Goal: Information Seeking & Learning: Check status

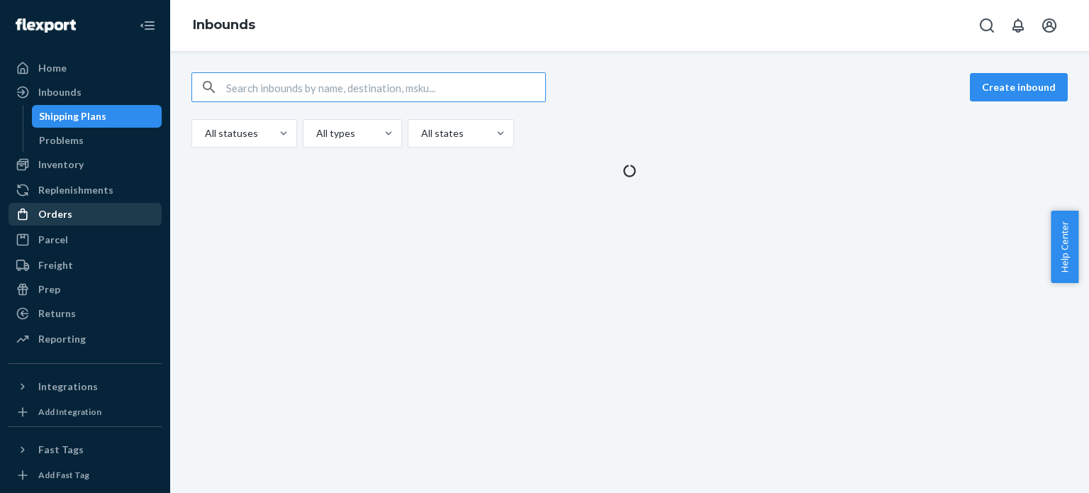
click at [82, 208] on div "Orders" at bounding box center [85, 214] width 150 height 20
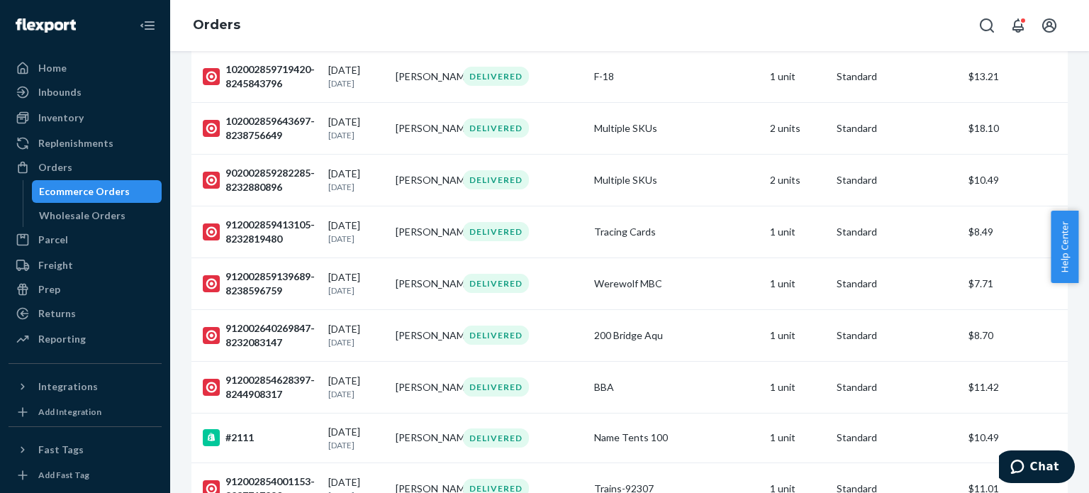
scroll to position [4964, 0]
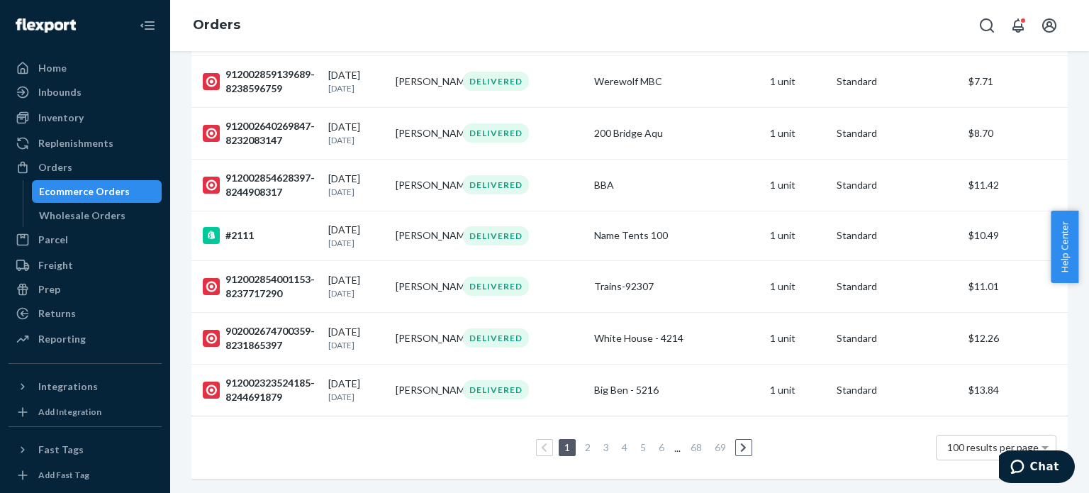
click at [713, 441] on link "69" at bounding box center [720, 447] width 17 height 12
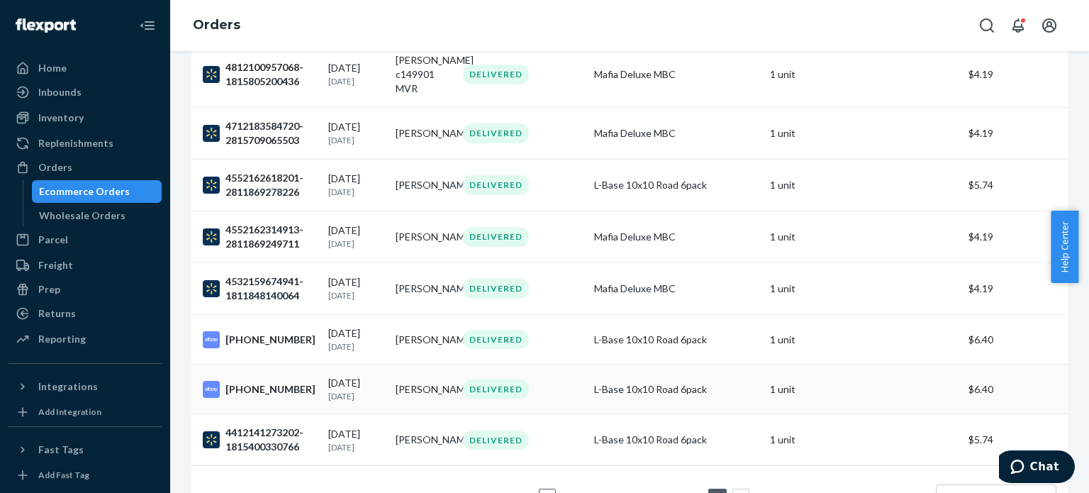
scroll to position [2924, 0]
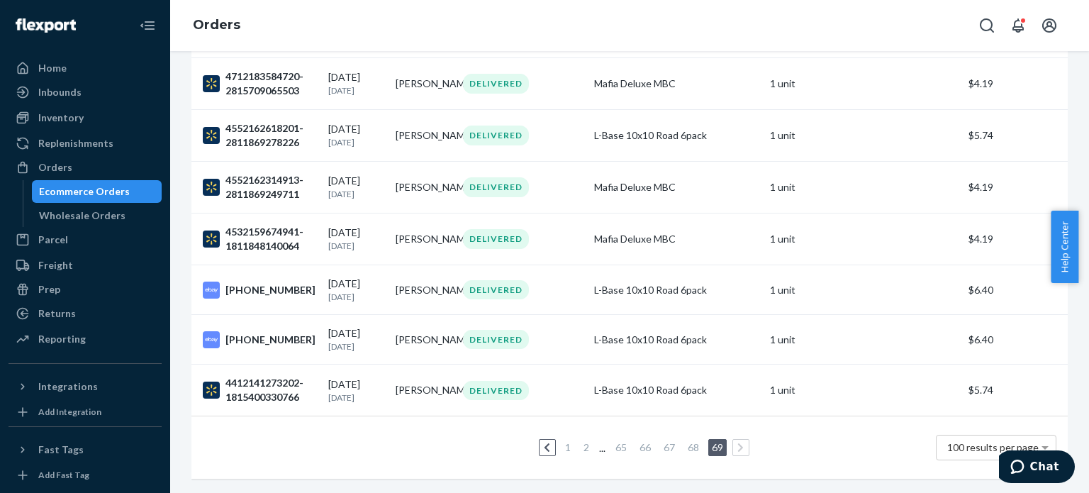
click at [562, 441] on link "1" at bounding box center [567, 447] width 11 height 12
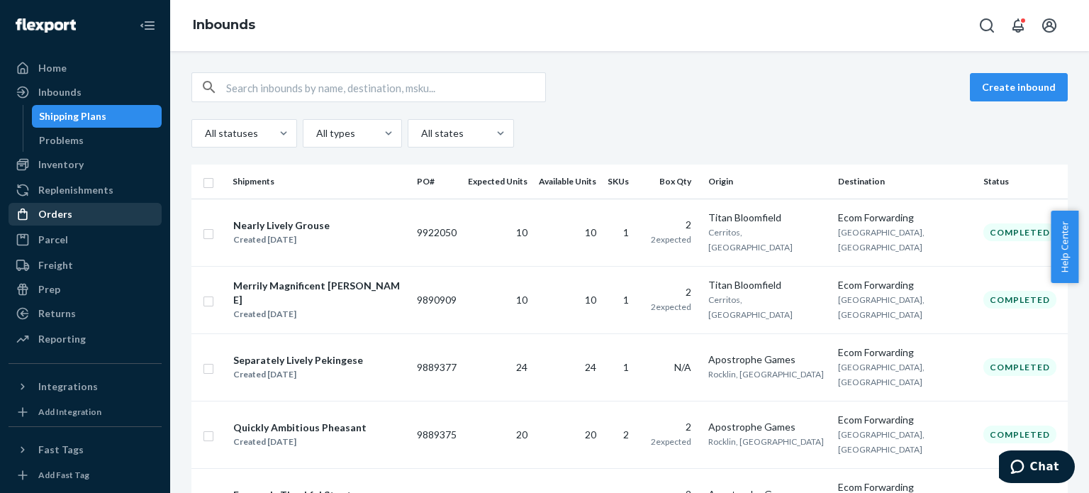
click at [82, 206] on div "Orders" at bounding box center [85, 214] width 150 height 20
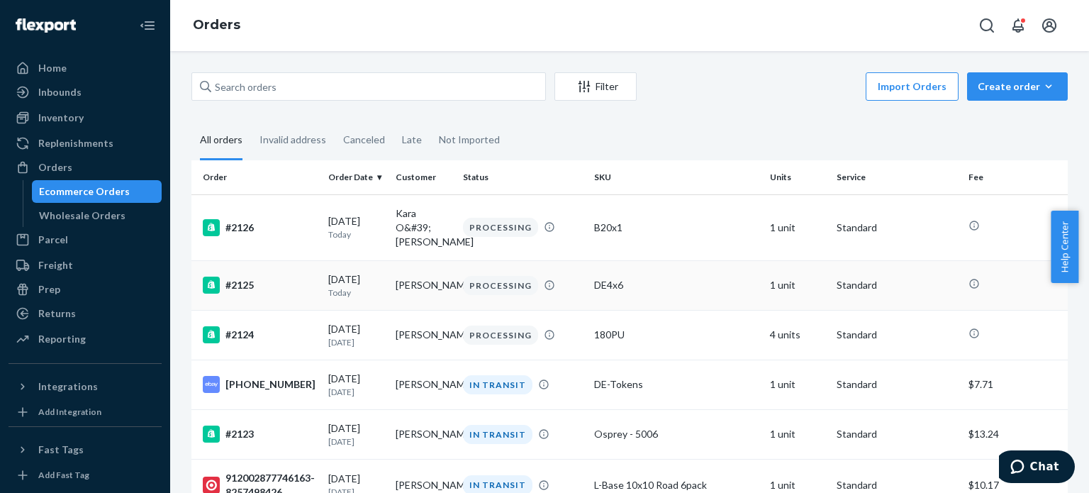
scroll to position [189, 0]
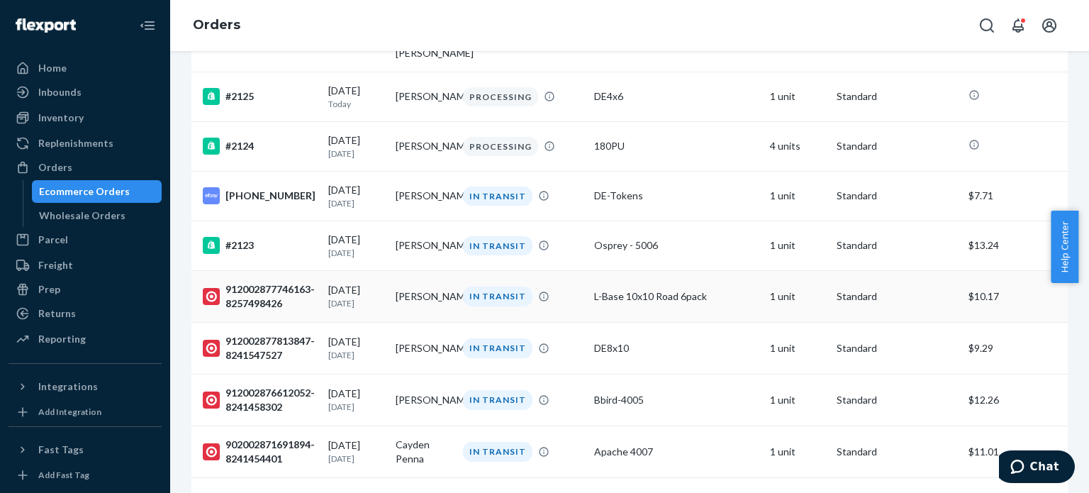
click at [277, 289] on div "912002877746163-8257498426" at bounding box center [260, 296] width 114 height 28
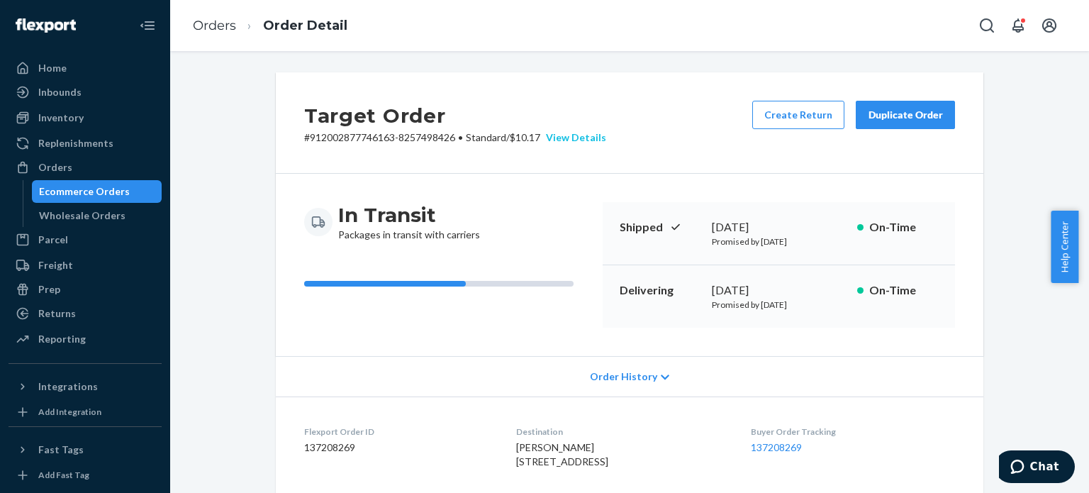
click at [567, 135] on div "View Details" at bounding box center [573, 137] width 66 height 14
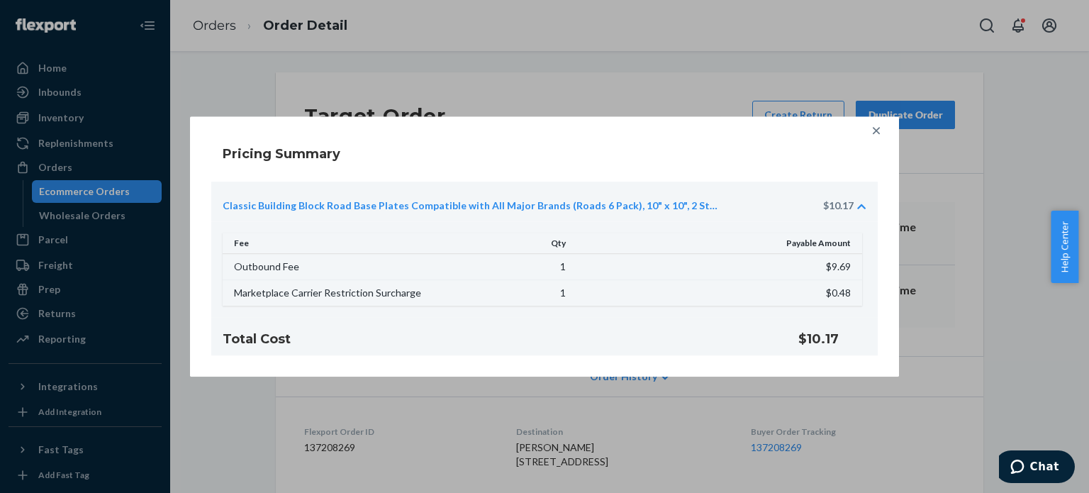
click at [879, 126] on icon at bounding box center [876, 130] width 14 height 14
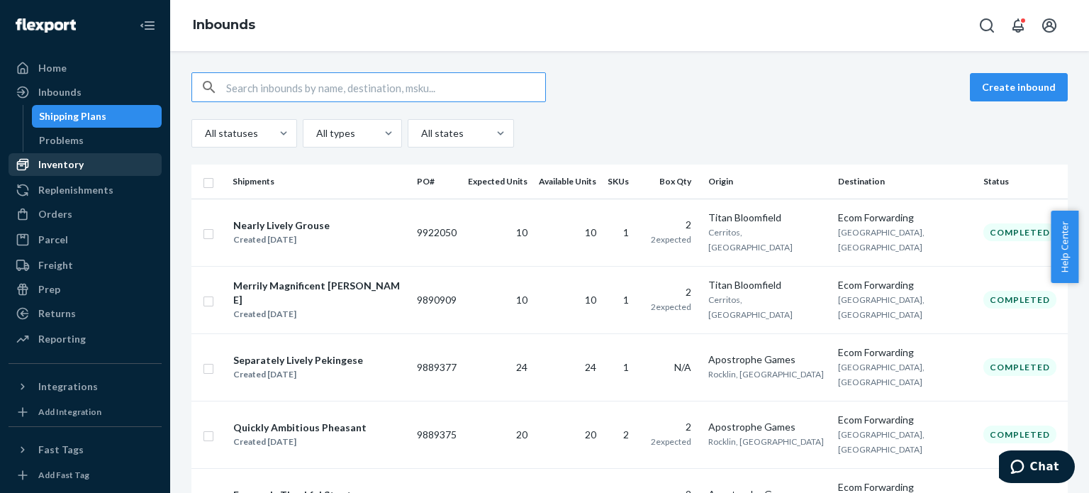
click at [77, 164] on div "Inventory" at bounding box center [60, 164] width 45 height 14
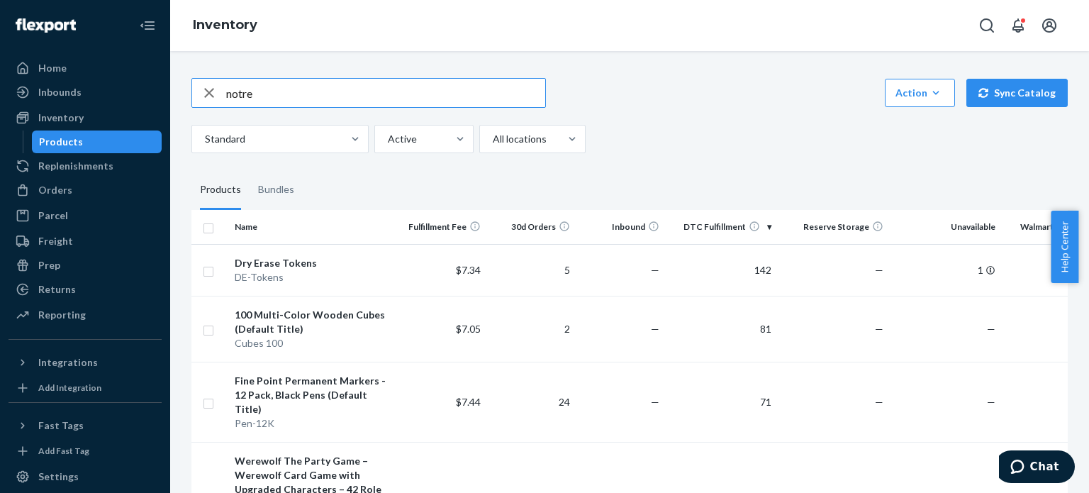
type input "notre"
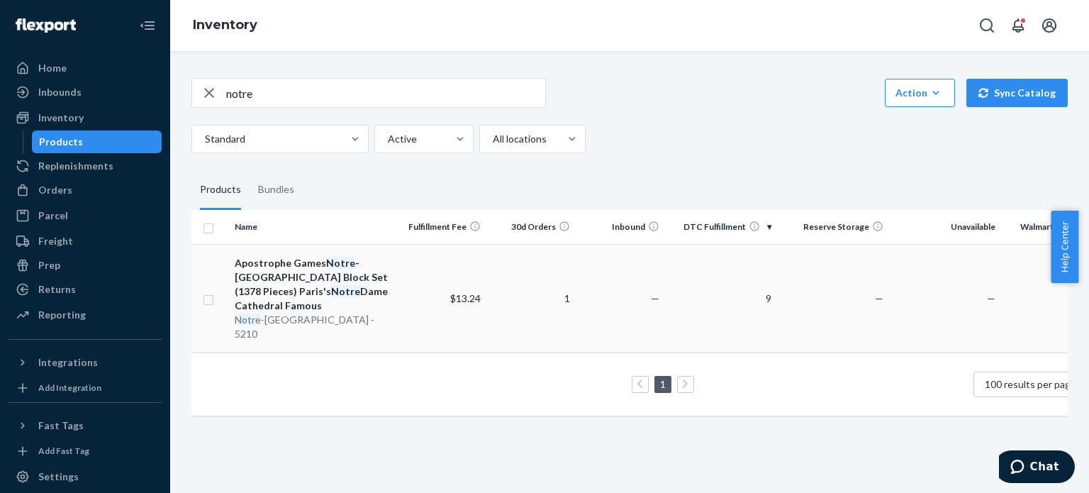
click at [329, 266] on em "Notre" at bounding box center [340, 263] width 29 height 12
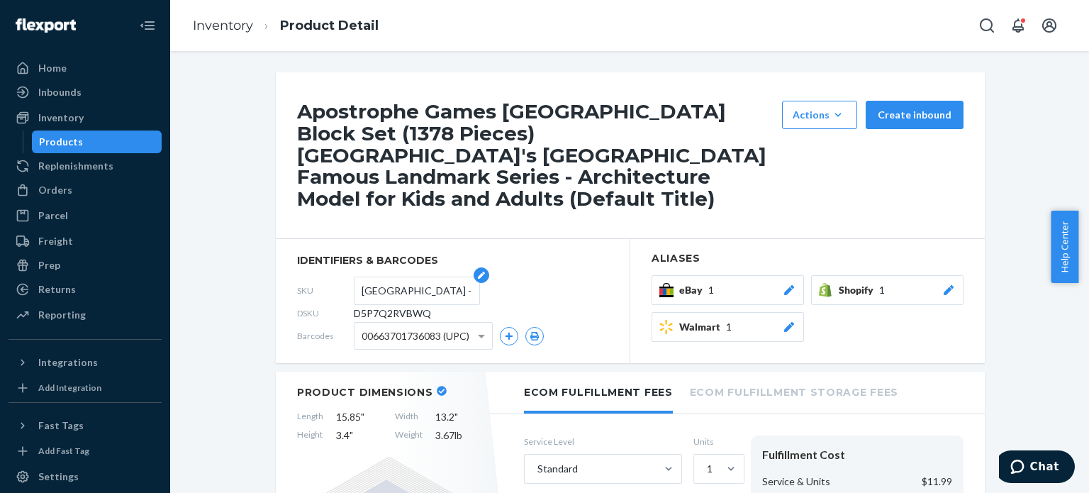
click at [433, 284] on input "[GEOGRAPHIC_DATA] - 5210" at bounding box center [417, 290] width 111 height 27
click at [422, 286] on input "[GEOGRAPHIC_DATA] - 5210" at bounding box center [417, 290] width 111 height 27
click at [451, 291] on input "[GEOGRAPHIC_DATA] - 5210" at bounding box center [417, 290] width 111 height 27
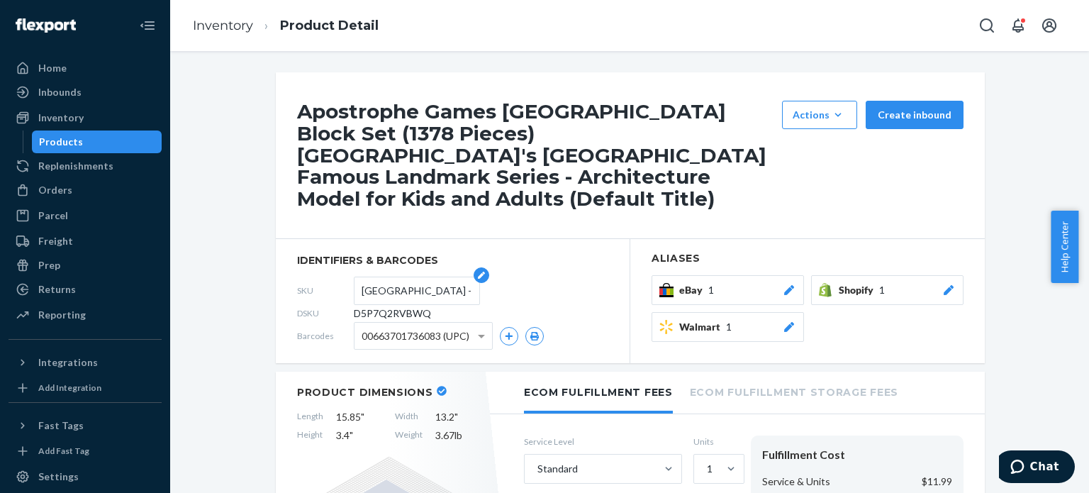
click at [451, 289] on input "[GEOGRAPHIC_DATA] - 5210" at bounding box center [417, 290] width 111 height 27
drag, startPoint x: 456, startPoint y: 289, endPoint x: 472, endPoint y: 291, distance: 15.7
click at [472, 291] on form "[GEOGRAPHIC_DATA] - 5210" at bounding box center [417, 291] width 126 height 28
click at [408, 297] on input "[GEOGRAPHIC_DATA] - 5210" at bounding box center [417, 290] width 111 height 27
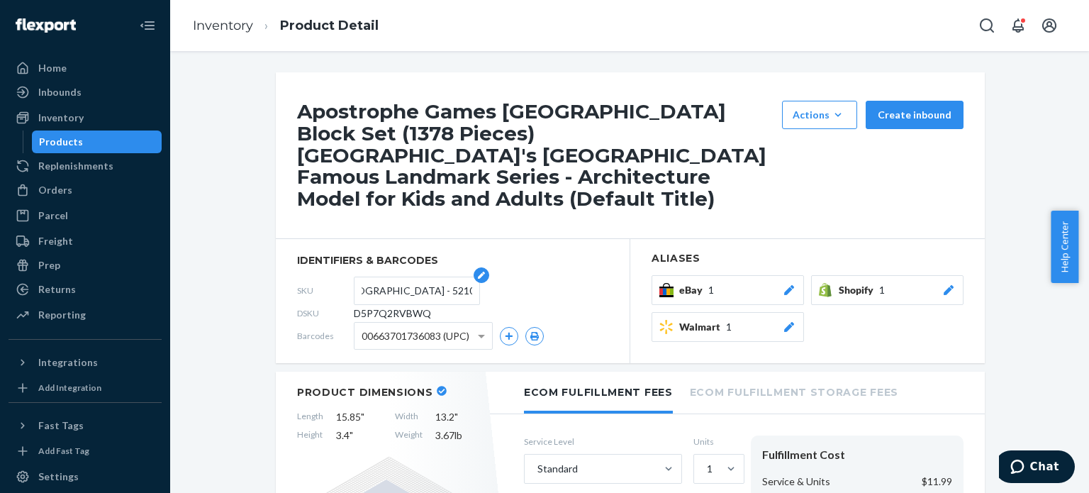
click at [408, 297] on input "[GEOGRAPHIC_DATA] - 5210" at bounding box center [417, 290] width 111 height 27
click at [409, 298] on input "[GEOGRAPHIC_DATA] - 5210" at bounding box center [417, 290] width 111 height 27
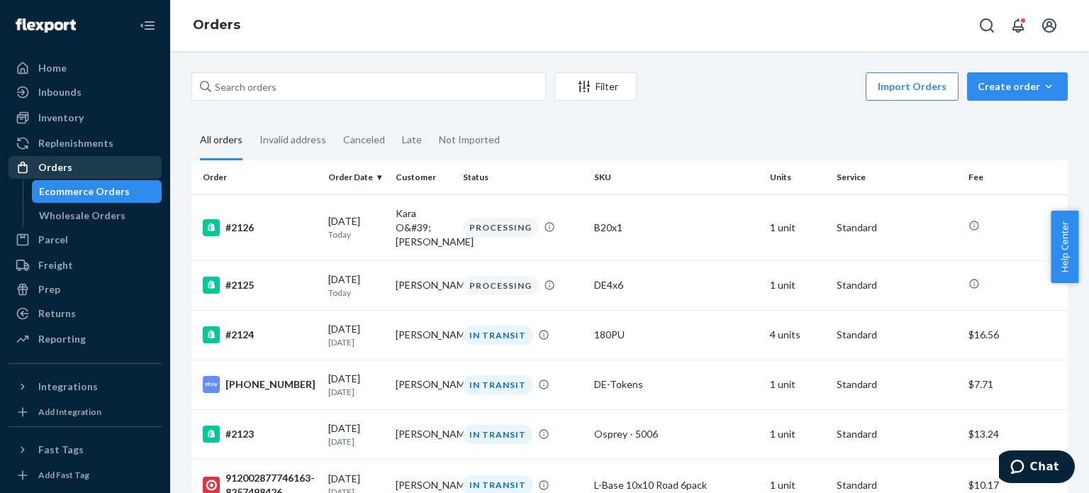
click at [66, 167] on div "Orders" at bounding box center [55, 167] width 34 height 14
